Goal: Check status: Check status

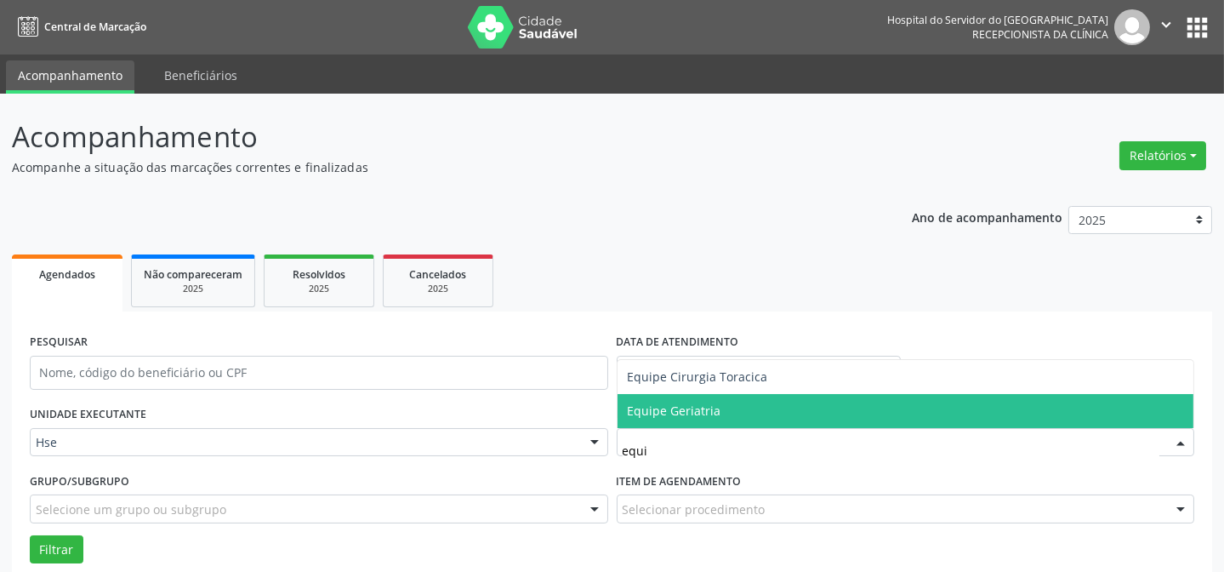
type input "equip"
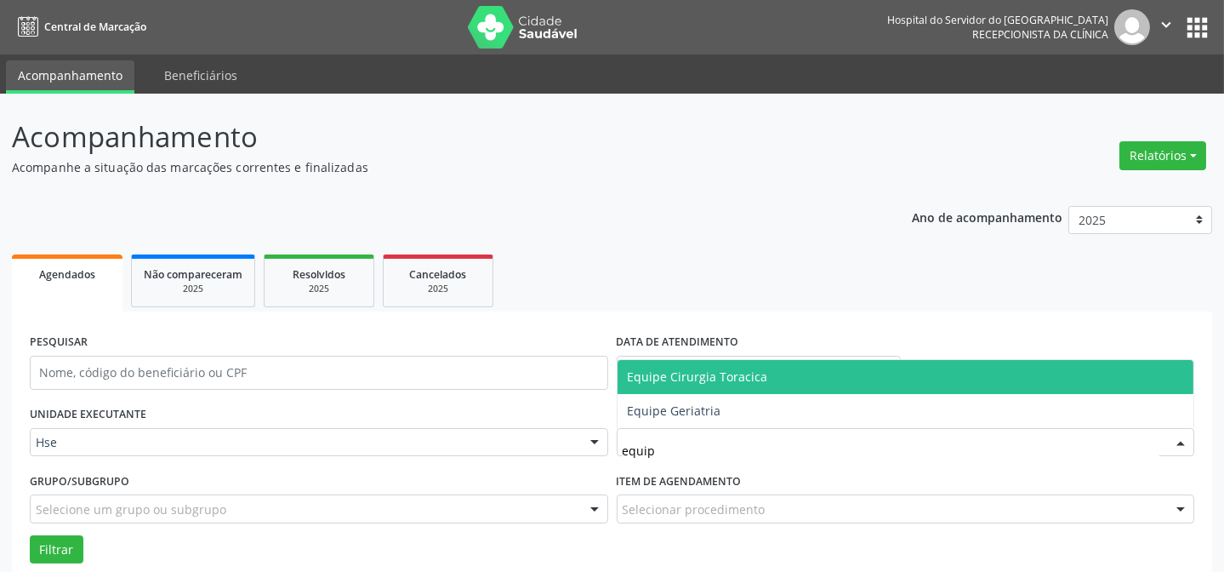
click at [670, 379] on span "Equipe Cirurgia Toracica" at bounding box center [698, 376] width 140 height 16
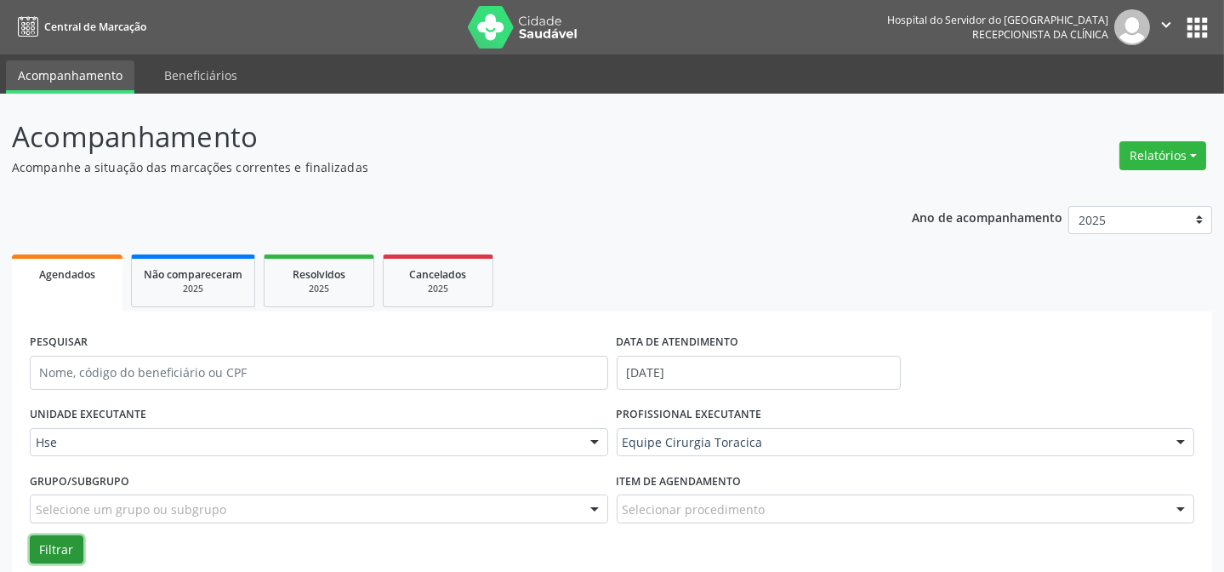
click at [47, 536] on button "Filtrar" at bounding box center [57, 549] width 54 height 29
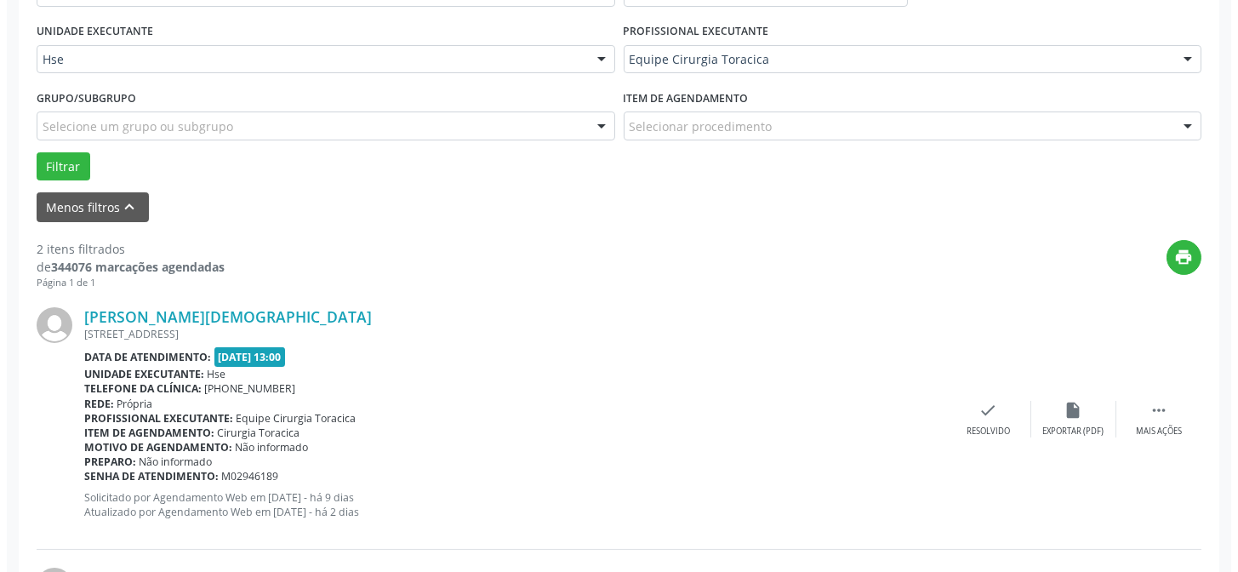
scroll to position [386, 0]
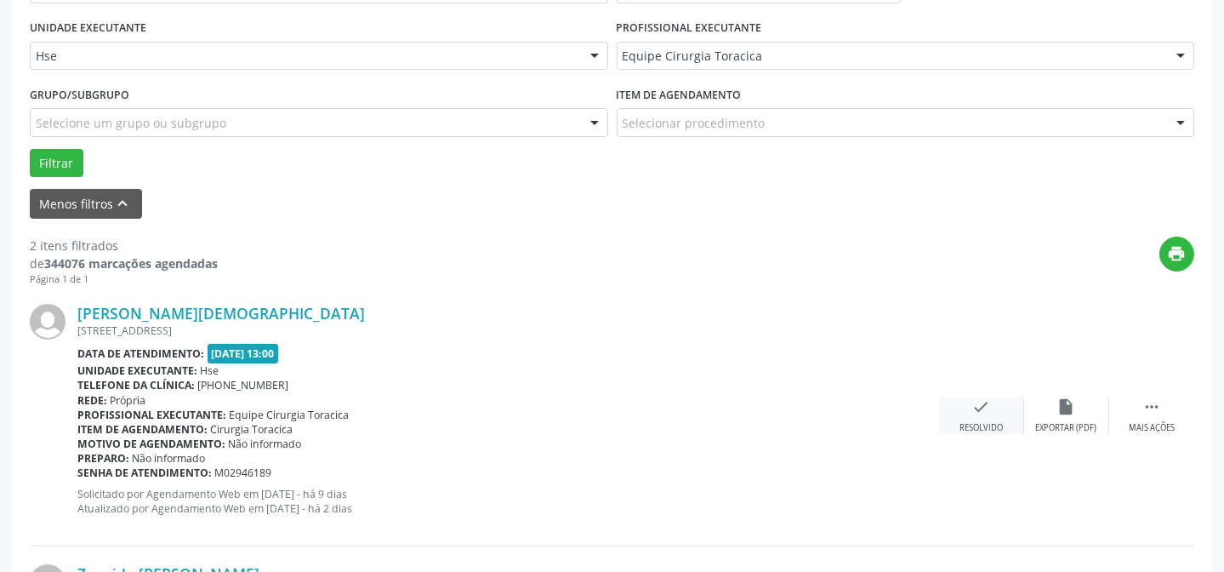
click at [981, 416] on div "check Resolvido" at bounding box center [981, 415] width 85 height 37
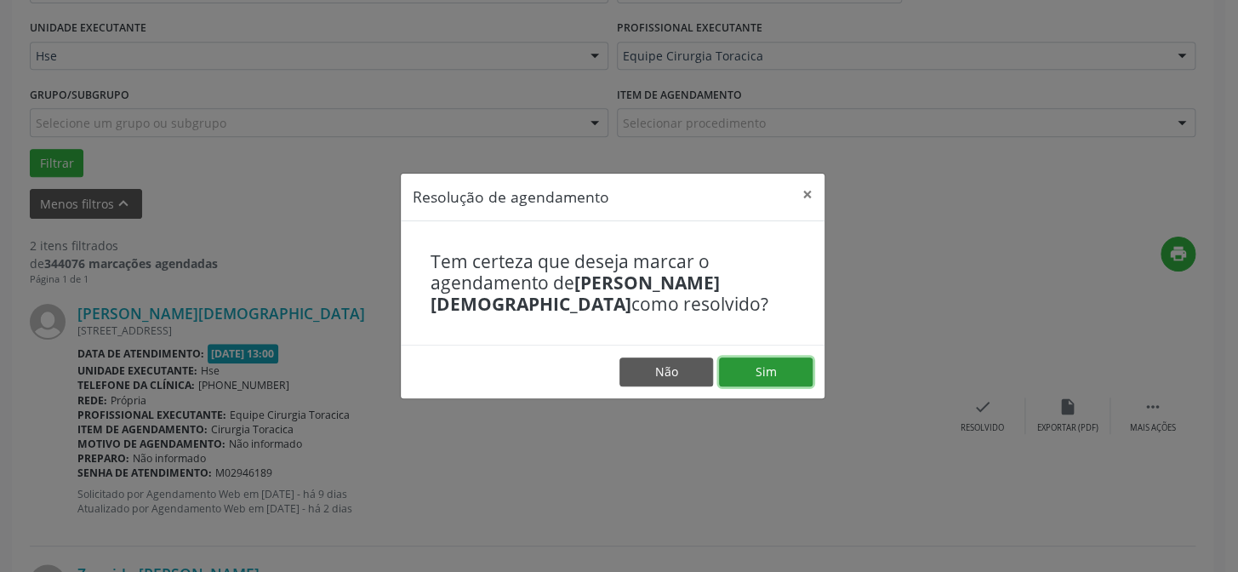
click at [779, 372] on button "Sim" at bounding box center [766, 371] width 94 height 29
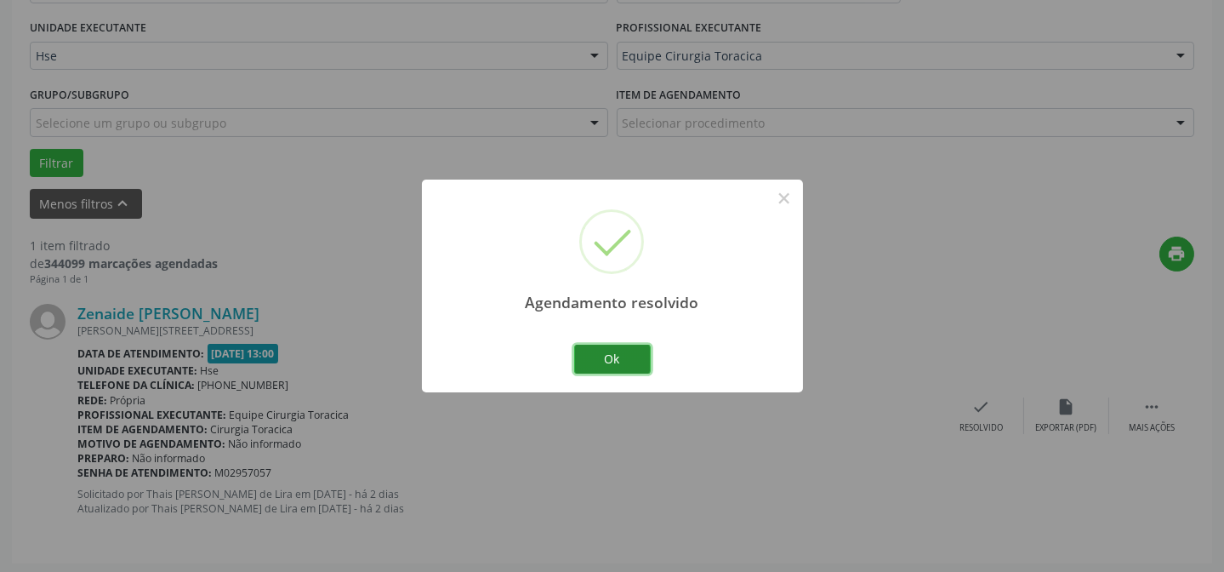
click at [619, 356] on button "Ok" at bounding box center [612, 359] width 77 height 29
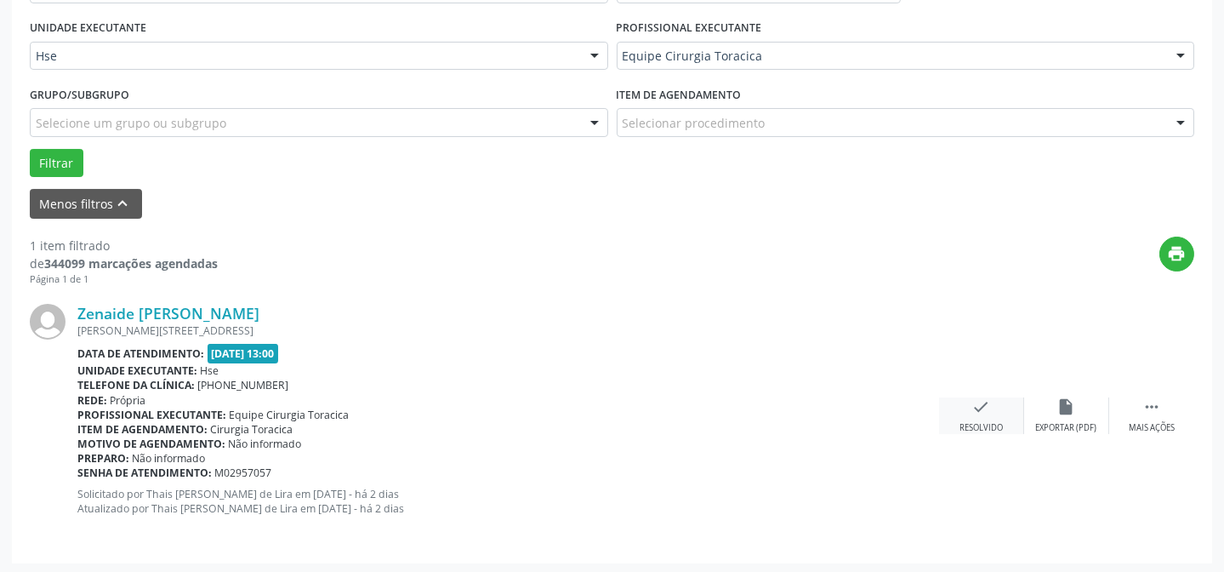
click at [967, 415] on div "check Resolvido" at bounding box center [981, 415] width 85 height 37
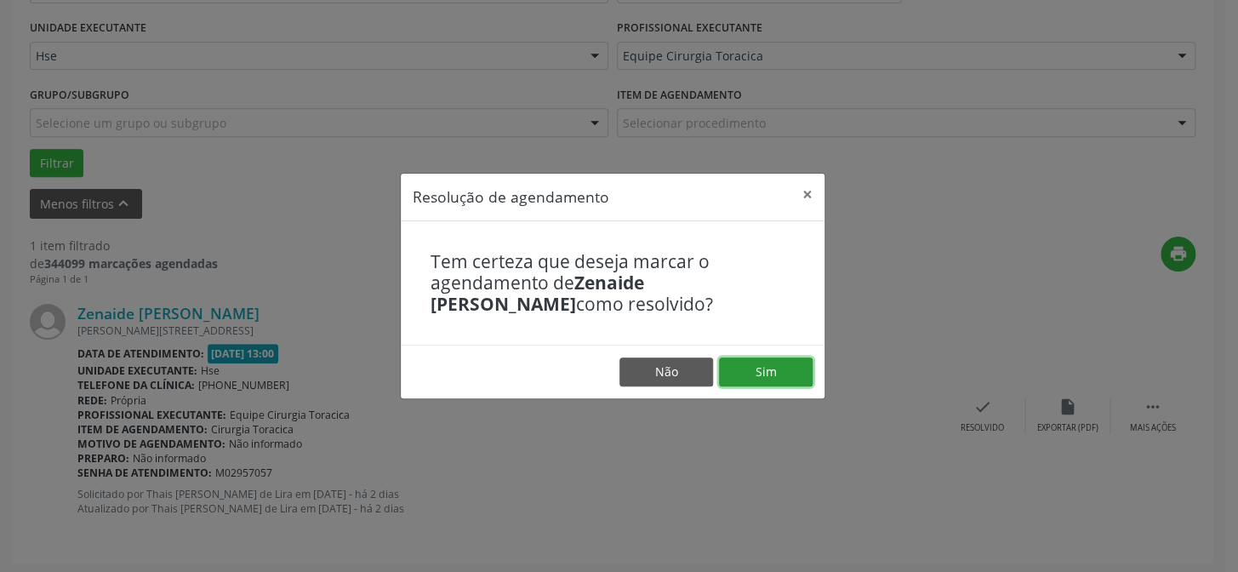
click at [756, 370] on button "Sim" at bounding box center [766, 371] width 94 height 29
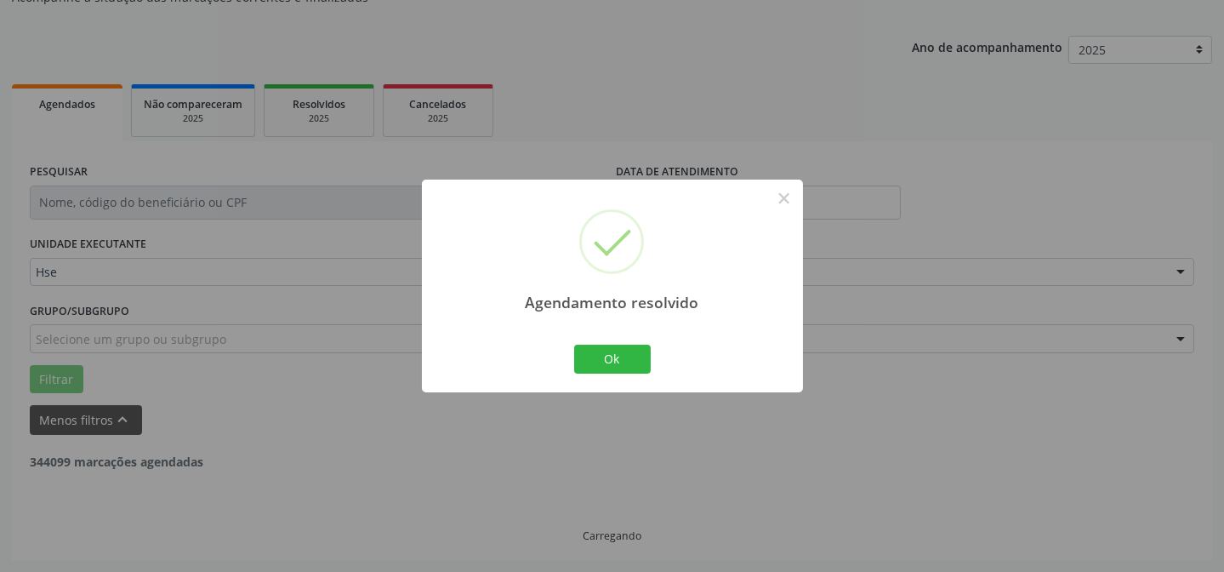
scroll to position [115, 0]
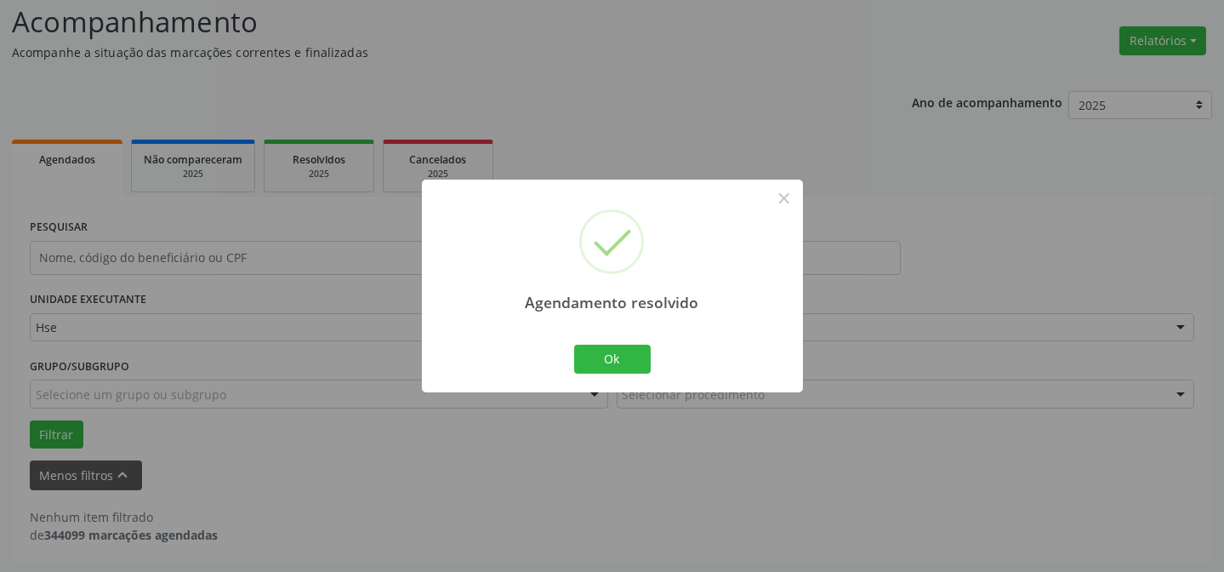
click at [609, 339] on div "Agendamento resolvido × Ok Cancel" at bounding box center [612, 286] width 381 height 212
drag, startPoint x: 624, startPoint y: 344, endPoint x: 680, endPoint y: 357, distance: 57.8
click at [668, 359] on div "Agendamento resolvido × Ok Cancel" at bounding box center [612, 286] width 381 height 212
click at [634, 356] on button "Ok" at bounding box center [612, 359] width 77 height 29
